Goal: Navigation & Orientation: Find specific page/section

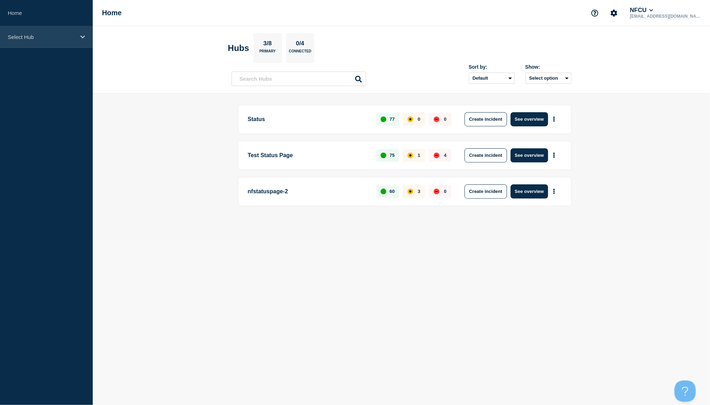
click at [12, 44] on div "Select Hub" at bounding box center [46, 37] width 93 height 22
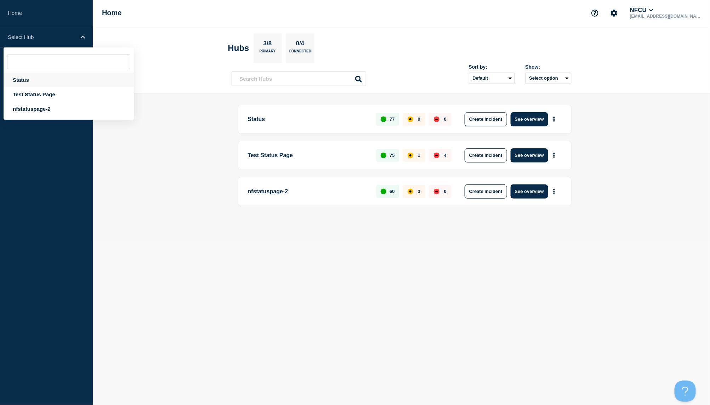
click at [33, 79] on div "Status" at bounding box center [69, 80] width 130 height 15
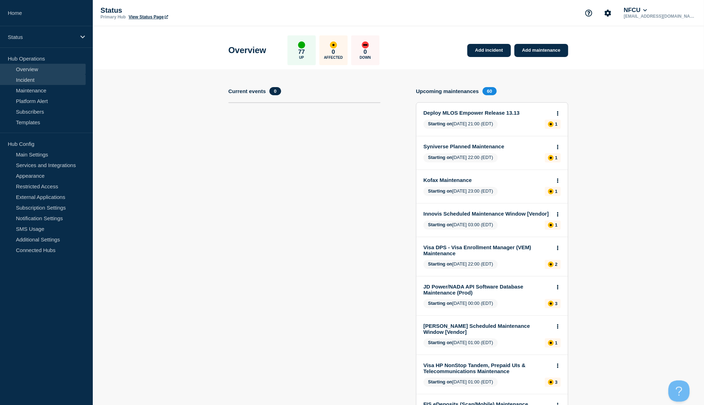
click at [38, 80] on link "Incident" at bounding box center [43, 79] width 86 height 11
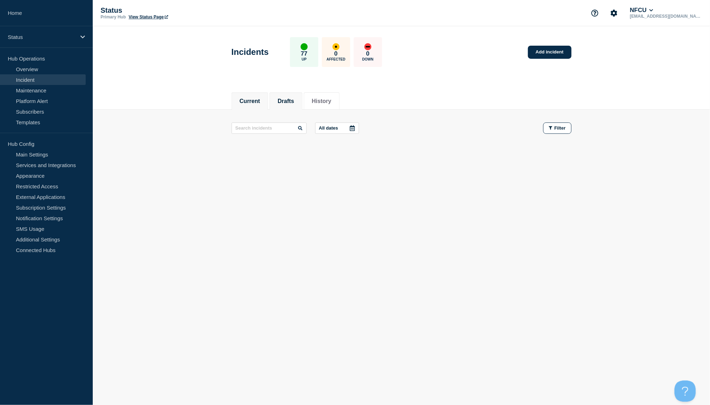
click at [283, 98] on button "Drafts" at bounding box center [286, 101] width 16 height 6
click at [256, 103] on button "Current" at bounding box center [250, 101] width 21 height 6
